Goal: Information Seeking & Learning: Find specific fact

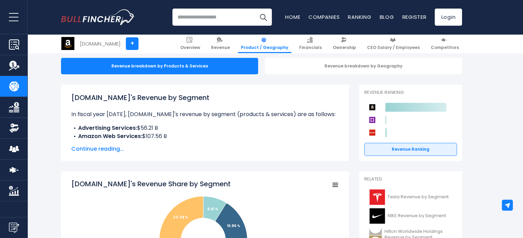
click at [226, 125] on li "Advertising Services: $56.21 B" at bounding box center [204, 128] width 267 height 8
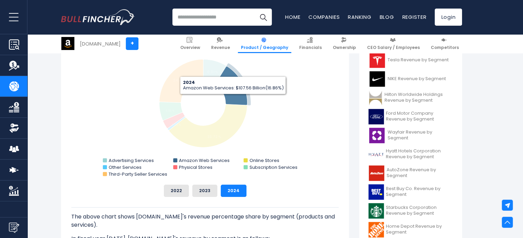
scroll to position [206, 0]
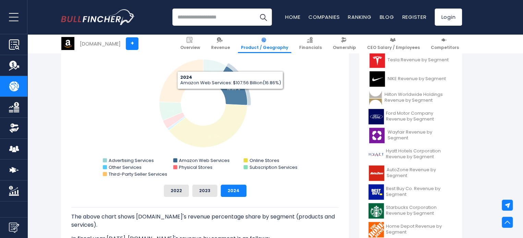
click at [230, 95] on icon "Amazon.com's Revenue Share by Segment" at bounding box center [231, 85] width 32 height 39
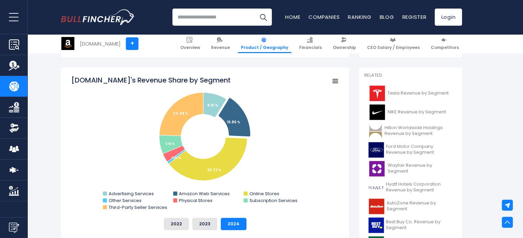
scroll to position [171, 0]
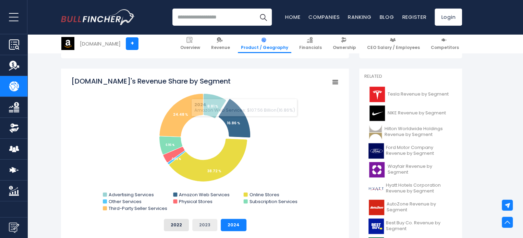
click at [205, 223] on button "2023" at bounding box center [204, 225] width 25 height 12
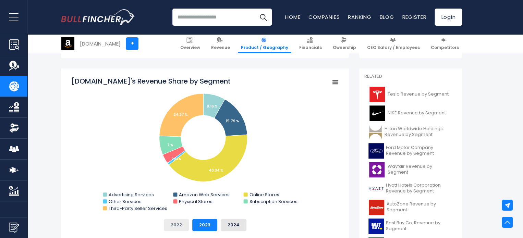
click at [182, 223] on button "2022" at bounding box center [176, 225] width 25 height 12
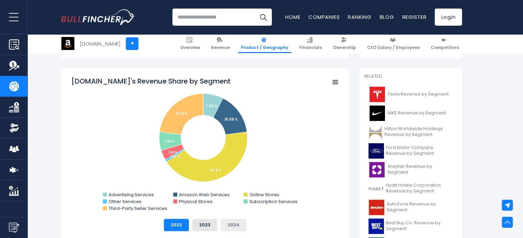
click at [233, 225] on button "2024" at bounding box center [234, 225] width 26 height 12
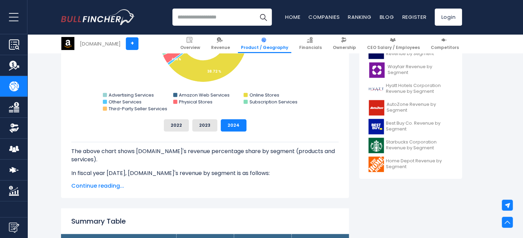
scroll to position [308, 0]
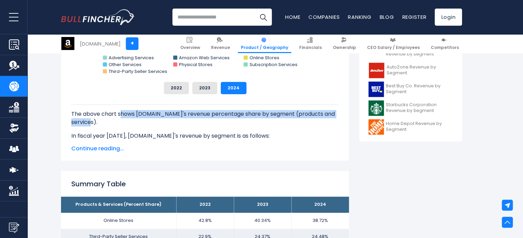
drag, startPoint x: 121, startPoint y: 116, endPoint x: 263, endPoint y: 120, distance: 142.6
click at [263, 120] on p "The above chart shows [DOMAIN_NAME]'s revenue percentage share by segment (prod…" at bounding box center [204, 118] width 267 height 16
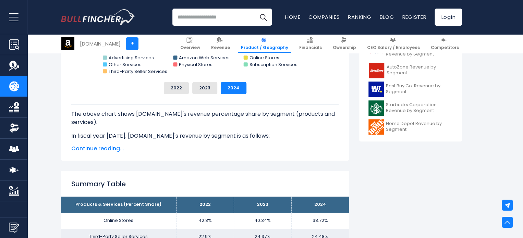
click at [265, 134] on p "In fiscal year [DATE], [DOMAIN_NAME]'s revenue by segment is as follows:" at bounding box center [204, 136] width 267 height 8
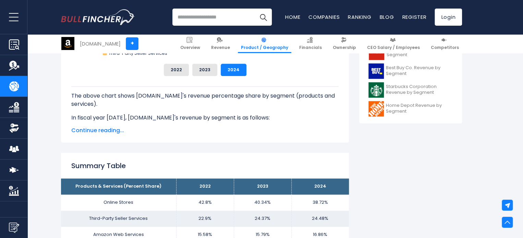
scroll to position [343, 0]
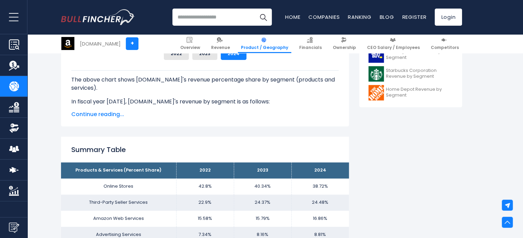
click at [101, 116] on span "Continue reading..." at bounding box center [204, 114] width 267 height 8
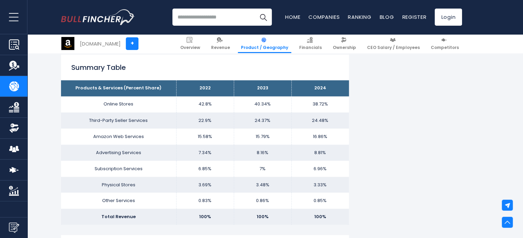
scroll to position [548, 0]
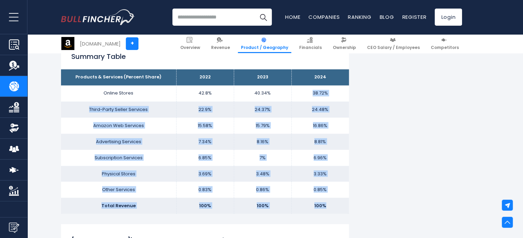
drag, startPoint x: 311, startPoint y: 96, endPoint x: 331, endPoint y: 202, distance: 108.1
click at [331, 202] on tbody "Products & Services (Percent Share) 2022 2023 2024 Online Stores 42.8% 40.34% T…" at bounding box center [205, 141] width 288 height 145
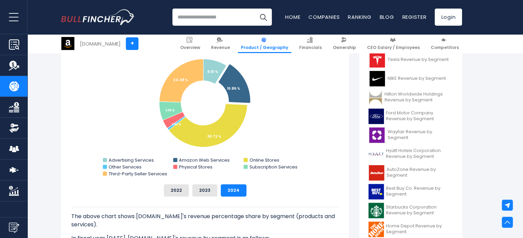
scroll to position [171, 0]
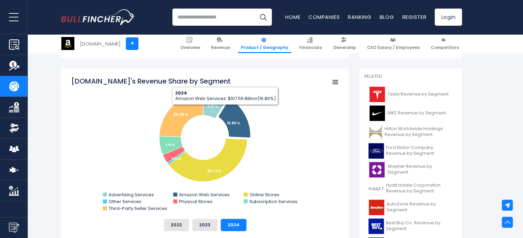
click at [331, 83] on rect "Amazon.com's Revenue Share by Segment" at bounding box center [335, 82] width 10 height 10
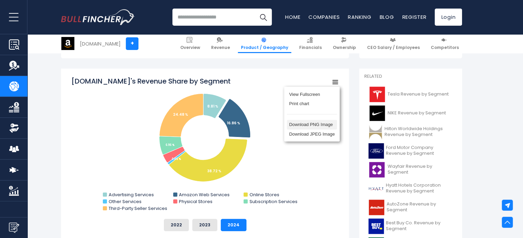
click at [322, 127] on li "Download PNG Image" at bounding box center [312, 125] width 50 height 10
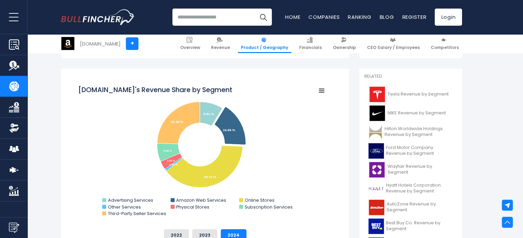
scroll to position [0, 0]
